Goal: Task Accomplishment & Management: Use online tool/utility

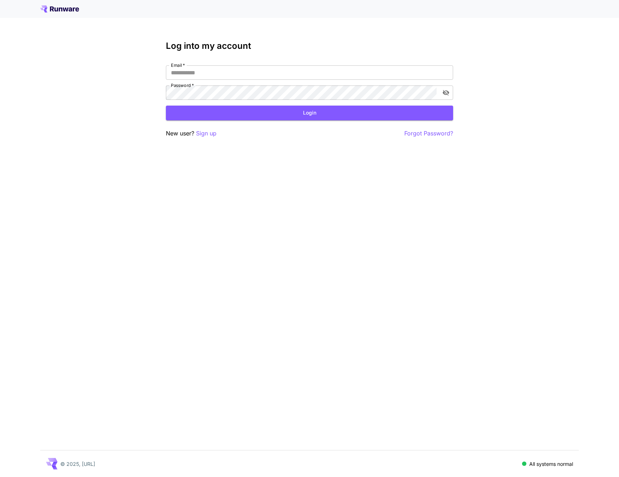
click at [203, 64] on div "Log into my account Email   * Email   * Password   * Password   * Login New use…" at bounding box center [309, 89] width 287 height 97
click at [202, 71] on input "Email   *" at bounding box center [309, 72] width 287 height 14
type input "**********"
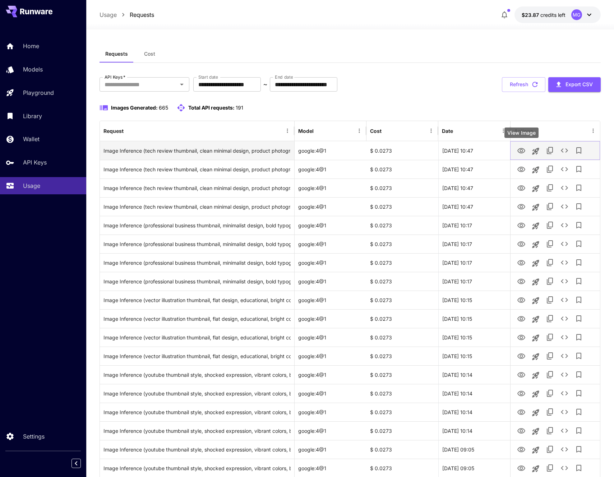
click at [517, 148] on icon "View Image" at bounding box center [521, 151] width 9 height 9
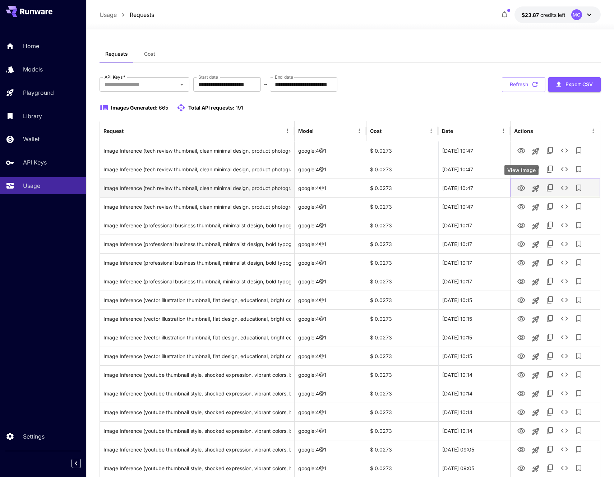
click at [518, 185] on icon "View Image" at bounding box center [521, 188] width 9 height 9
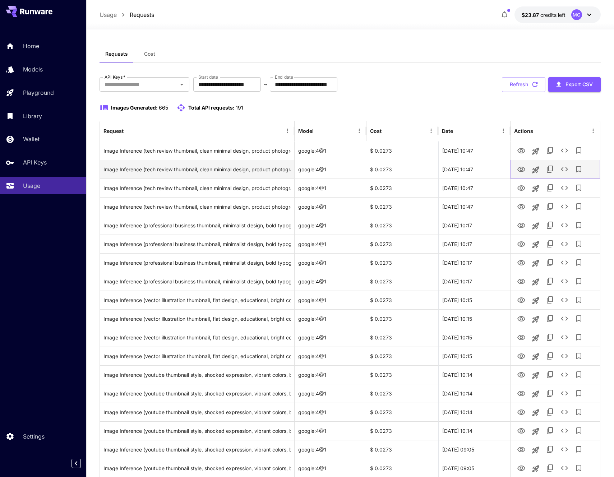
click at [522, 169] on icon "View Image" at bounding box center [521, 169] width 8 height 5
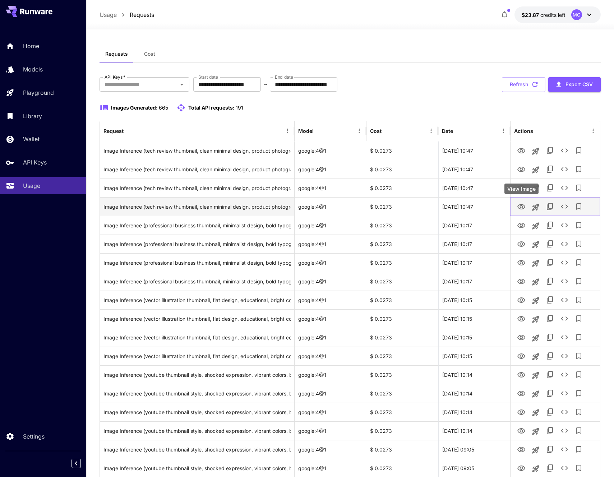
click at [521, 204] on icon "View Image" at bounding box center [521, 207] width 9 height 9
click at [519, 208] on div "View Image" at bounding box center [521, 207] width 34 height 10
click at [521, 204] on icon "View Image" at bounding box center [521, 206] width 8 height 5
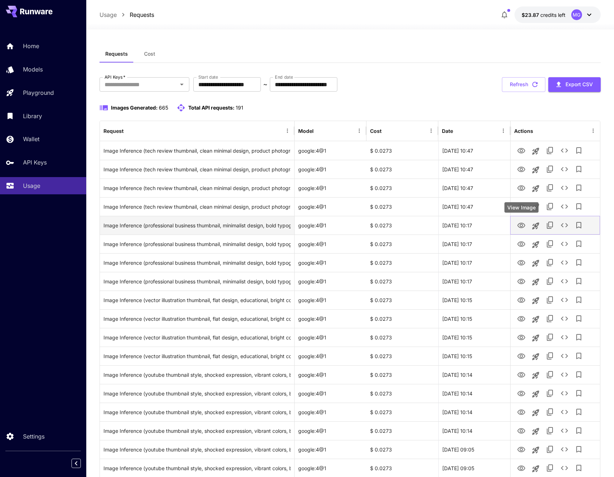
click at [521, 222] on icon "View Image" at bounding box center [521, 225] width 9 height 9
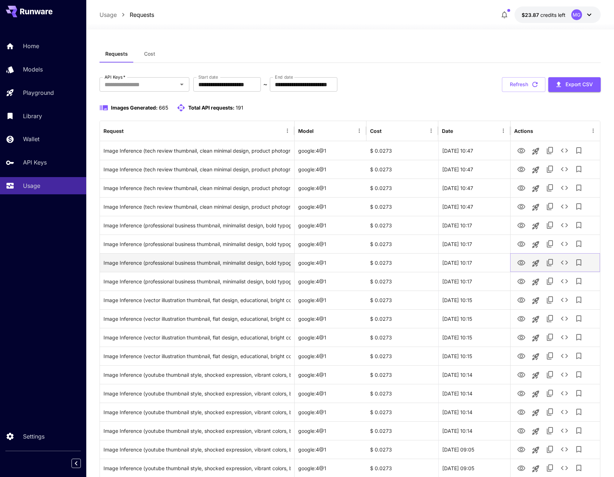
click at [521, 261] on icon "View Image" at bounding box center [521, 263] width 9 height 9
